Goal: Information Seeking & Learning: Check status

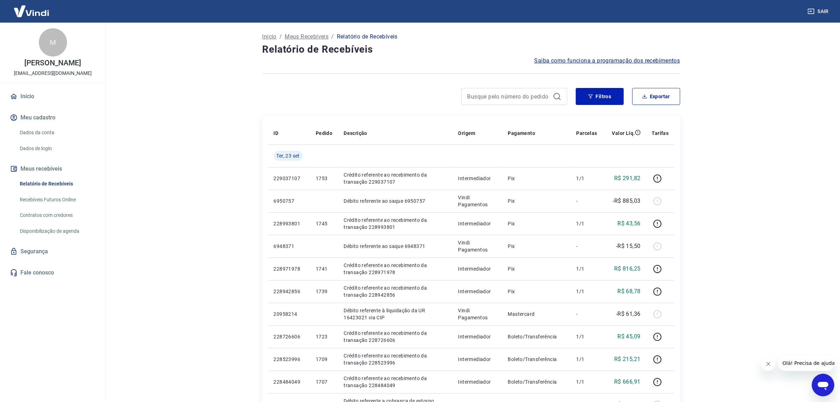
click at [498, 86] on div "Início / Meus Recebíveis / Relatório de Recebíveis Relatório de Recebíveis Saib…" at bounding box center [471, 375] width 435 height 705
click at [492, 94] on input at bounding box center [509, 96] width 83 height 11
type input "1593"
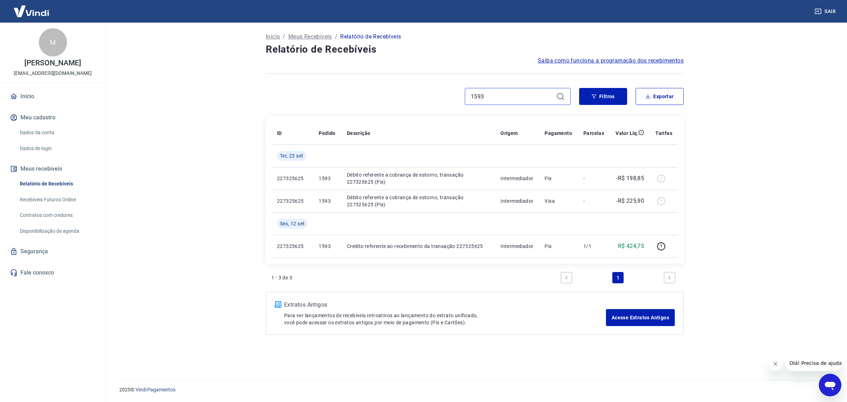
drag, startPoint x: 504, startPoint y: 93, endPoint x: 402, endPoint y: 82, distance: 101.9
click at [405, 83] on div "Início / Meus Recebíveis / Relatório de Recebíveis Relatório de Recebíveis Saib…" at bounding box center [474, 197] width 435 height 349
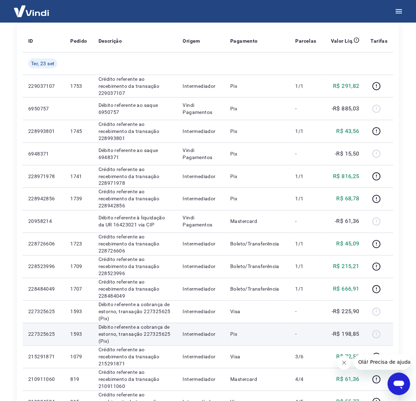
scroll to position [88, 0]
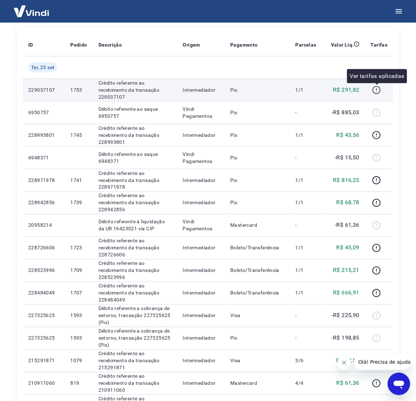
click at [381, 91] on icon "button" at bounding box center [376, 90] width 9 height 9
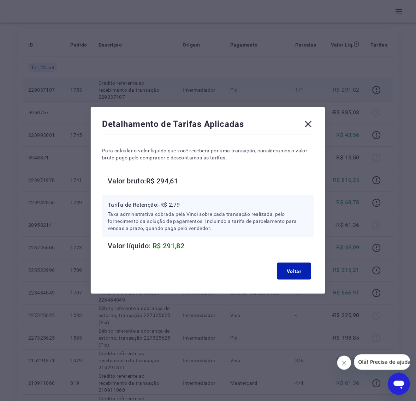
click at [314, 122] on icon at bounding box center [308, 124] width 11 height 11
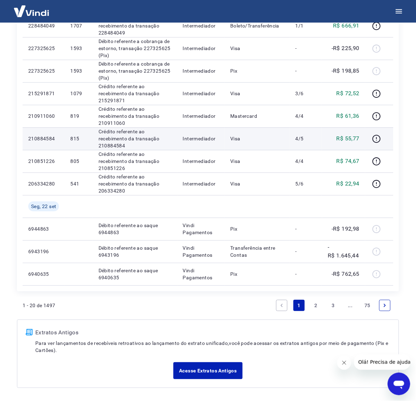
scroll to position [382, 0]
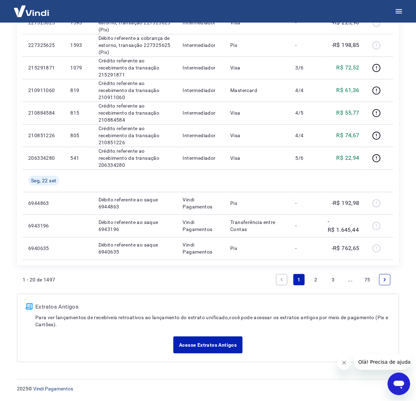
click at [386, 281] on icon "Next page" at bounding box center [384, 279] width 5 height 5
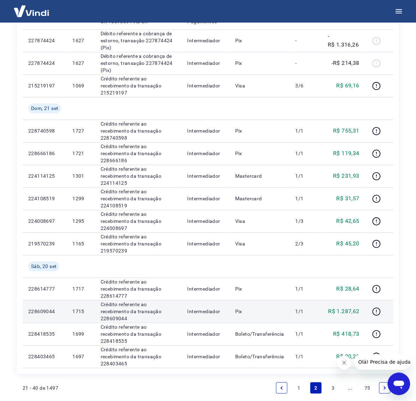
scroll to position [397, 0]
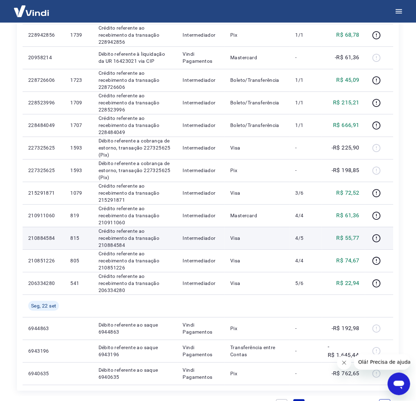
scroll to position [161, 0]
